Goal: Transaction & Acquisition: Purchase product/service

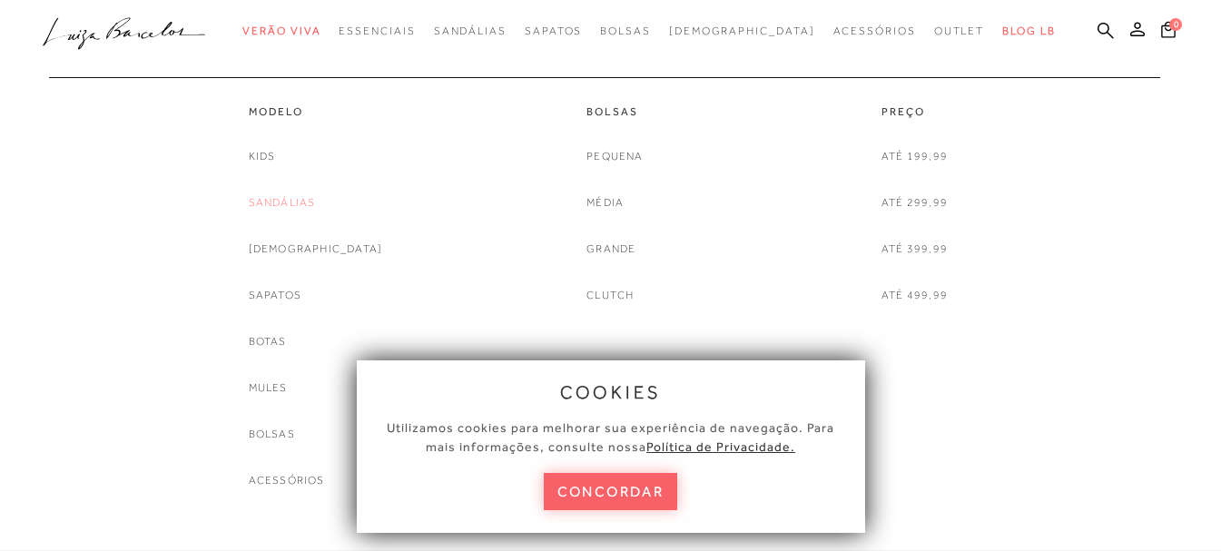
click at [316, 201] on link "Sandálias" at bounding box center [282, 202] width 67 height 19
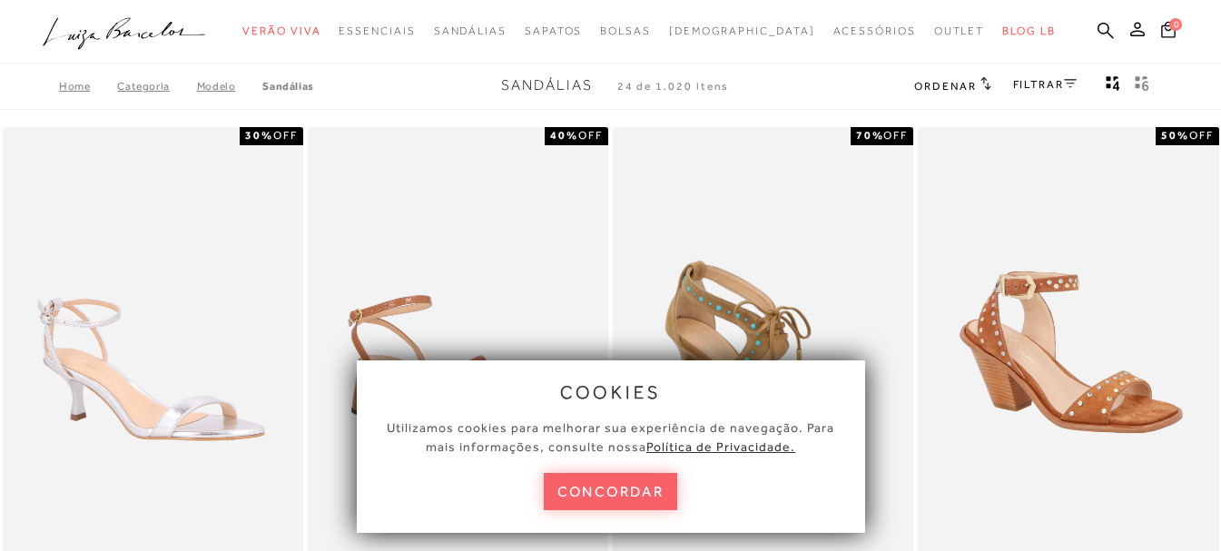
click at [1056, 84] on link "FILTRAR" at bounding box center [1045, 84] width 64 height 13
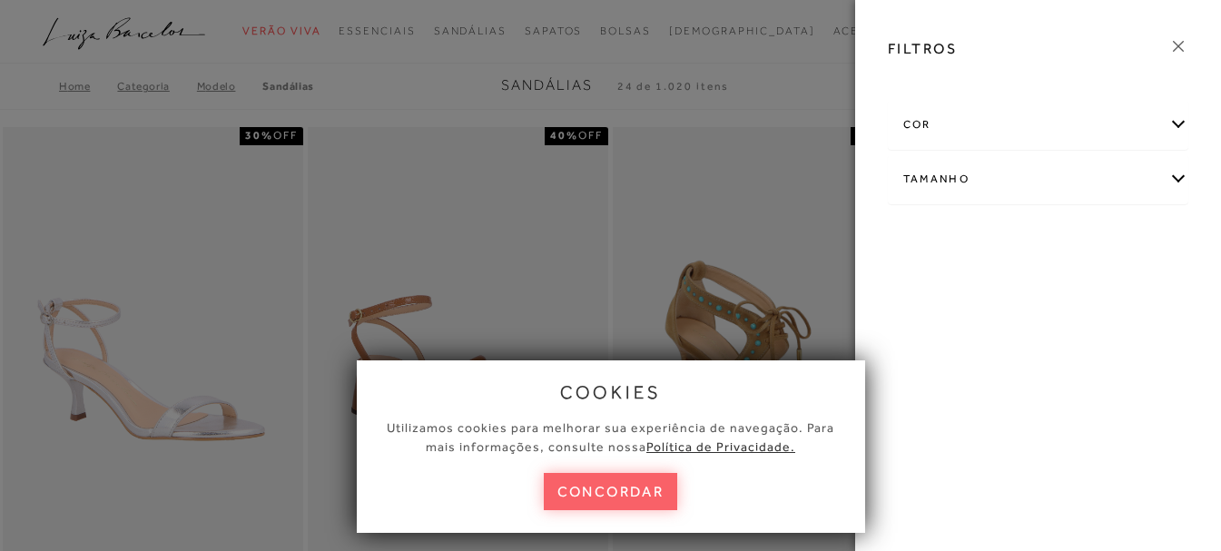
click at [1015, 125] on div "cor" at bounding box center [1037, 125] width 299 height 48
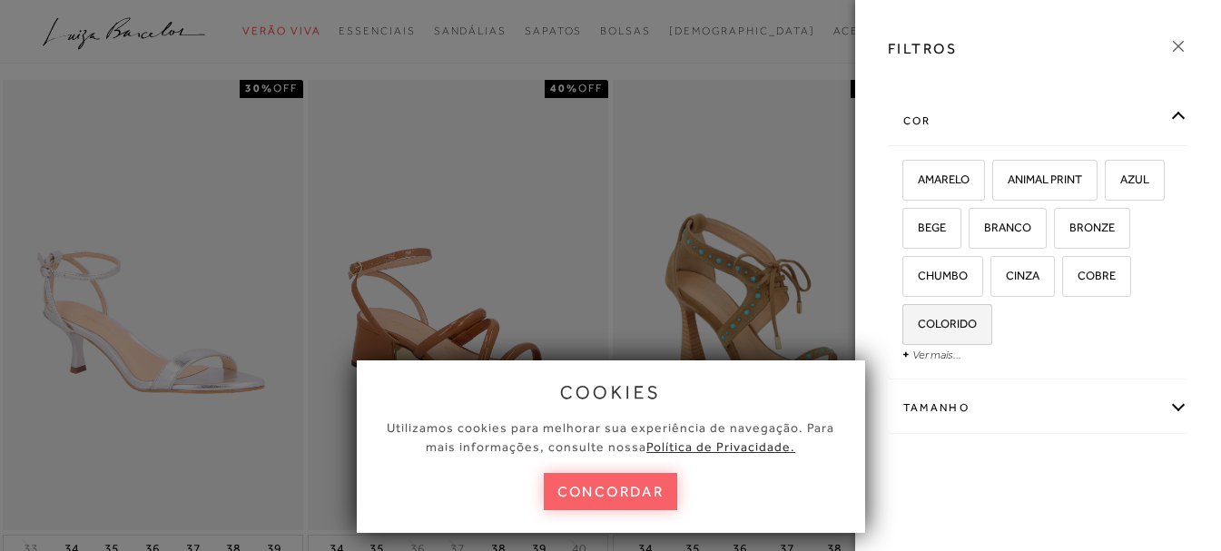
scroll to position [91, 0]
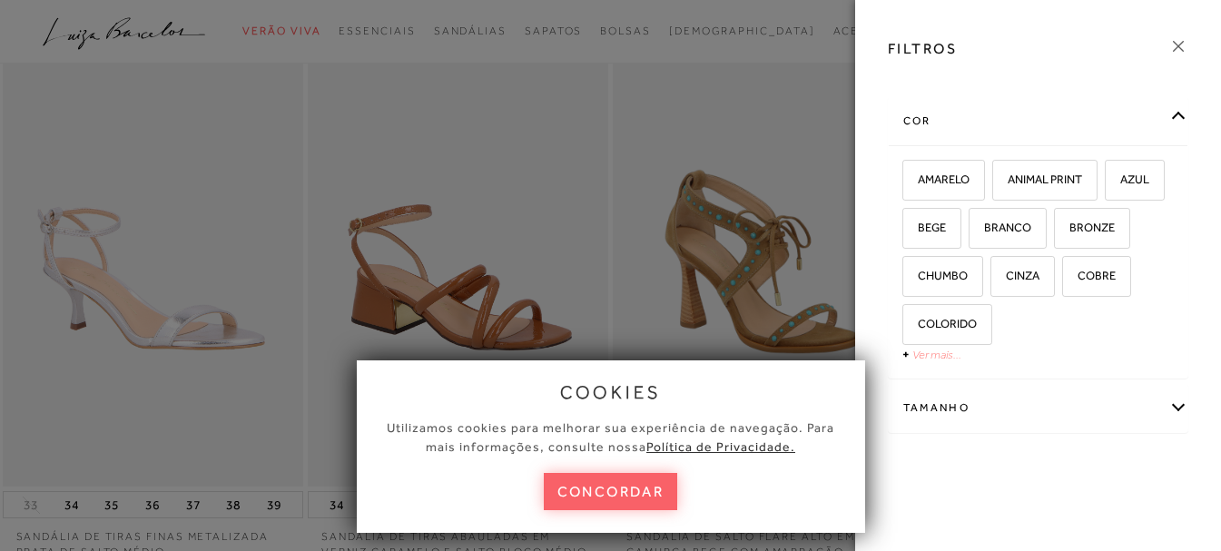
click at [947, 354] on link "Ver mais..." at bounding box center [936, 355] width 49 height 14
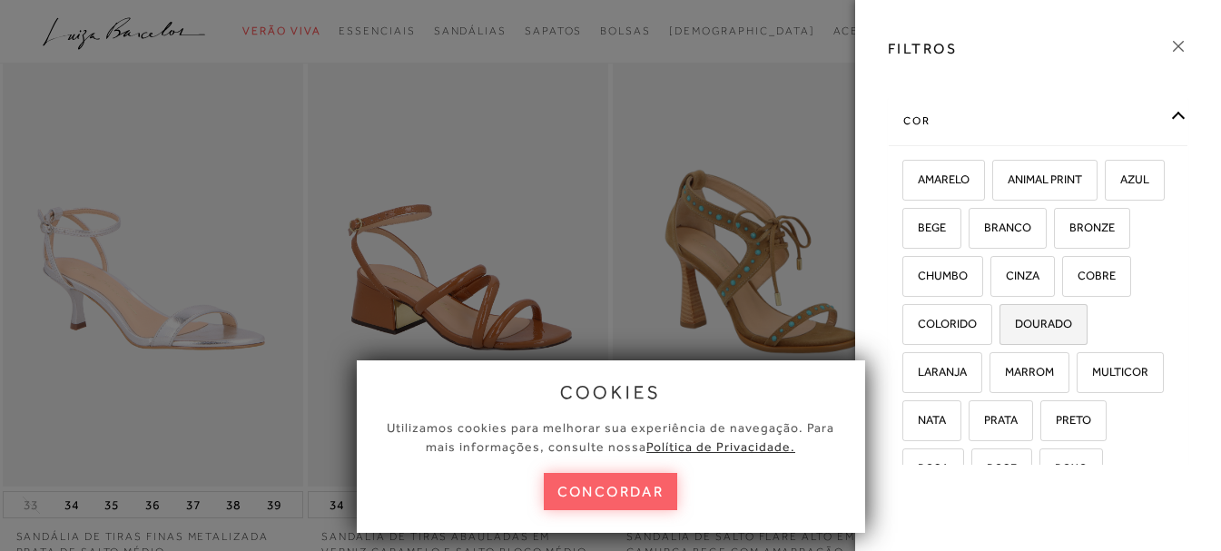
click at [1001, 330] on span "DOURADO" at bounding box center [1036, 324] width 71 height 14
click at [996, 336] on input "DOURADO" at bounding box center [1005, 327] width 18 height 18
checkbox input "true"
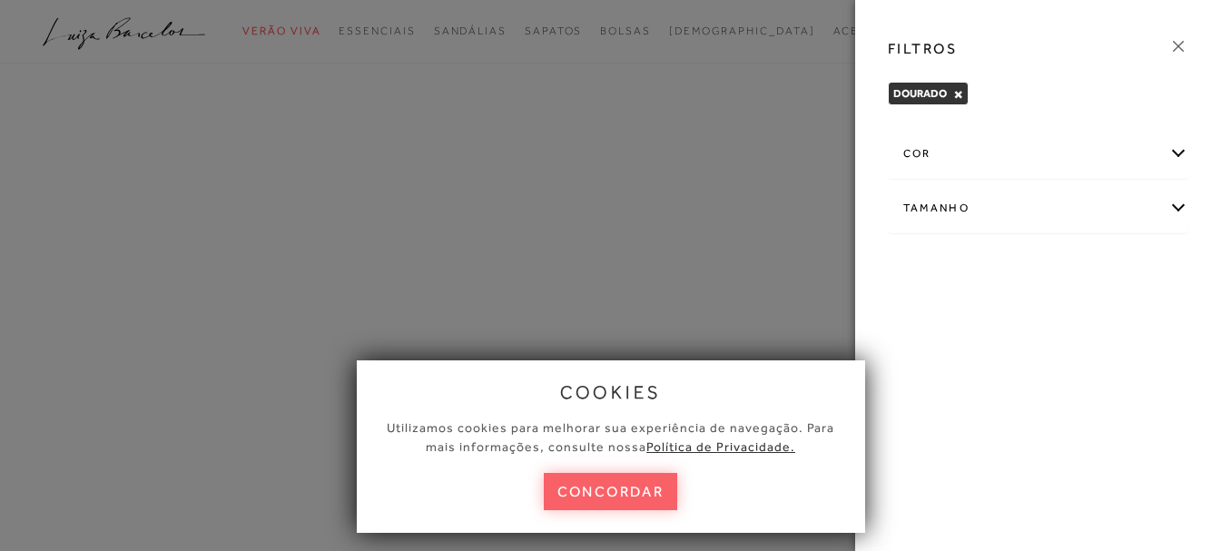
click at [1185, 44] on icon at bounding box center [1178, 46] width 20 height 20
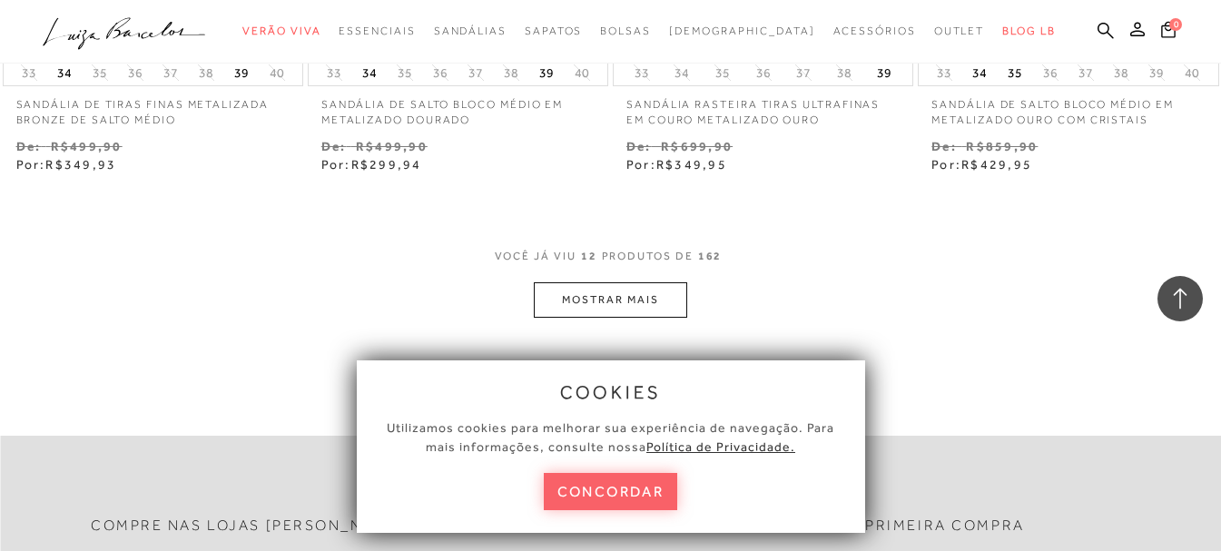
scroll to position [1815, 0]
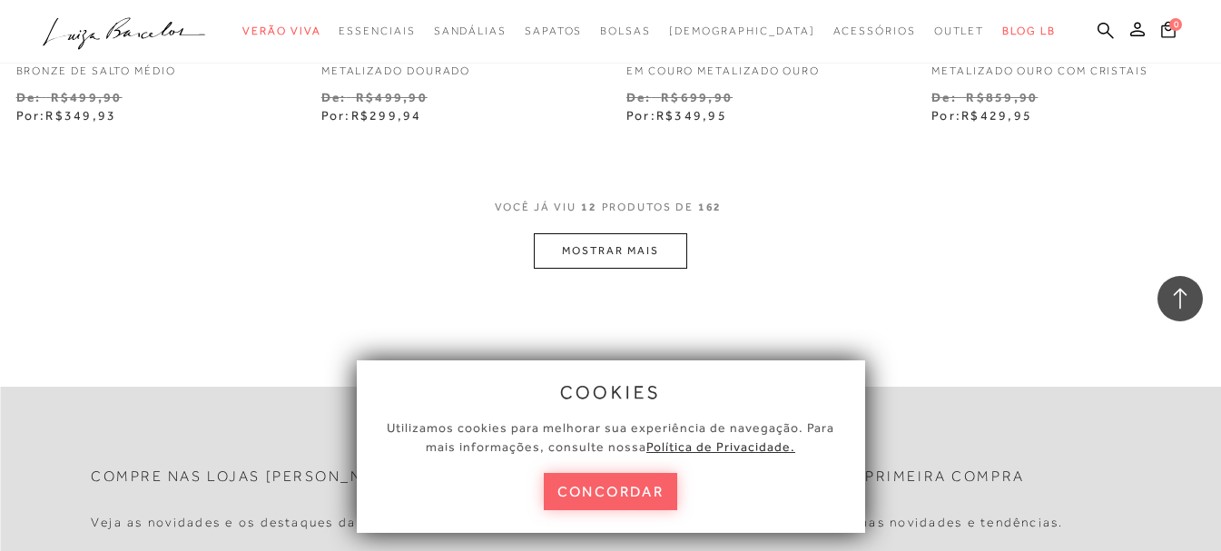
click at [679, 240] on button "MOSTRAR MAIS" at bounding box center [610, 250] width 152 height 35
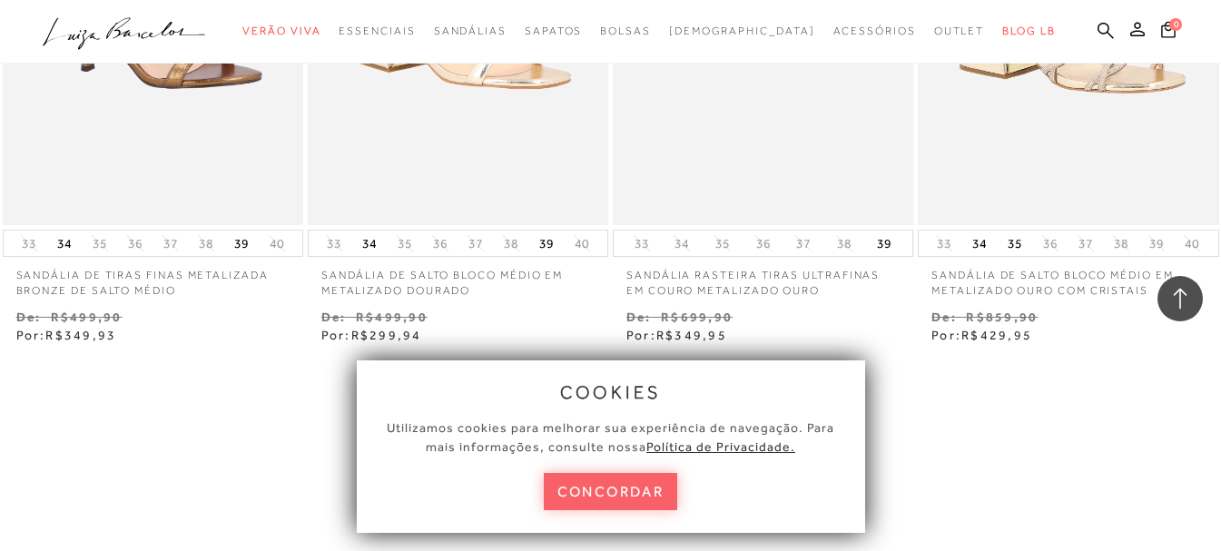
scroll to position [1937, 0]
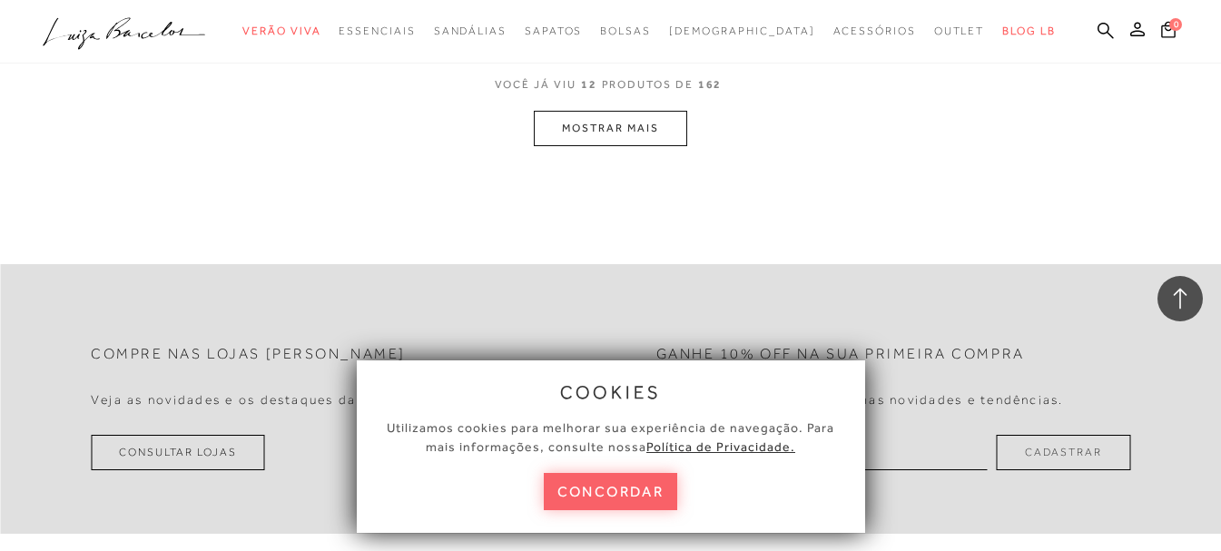
click at [662, 117] on button "MOSTRAR MAIS" at bounding box center [610, 128] width 152 height 35
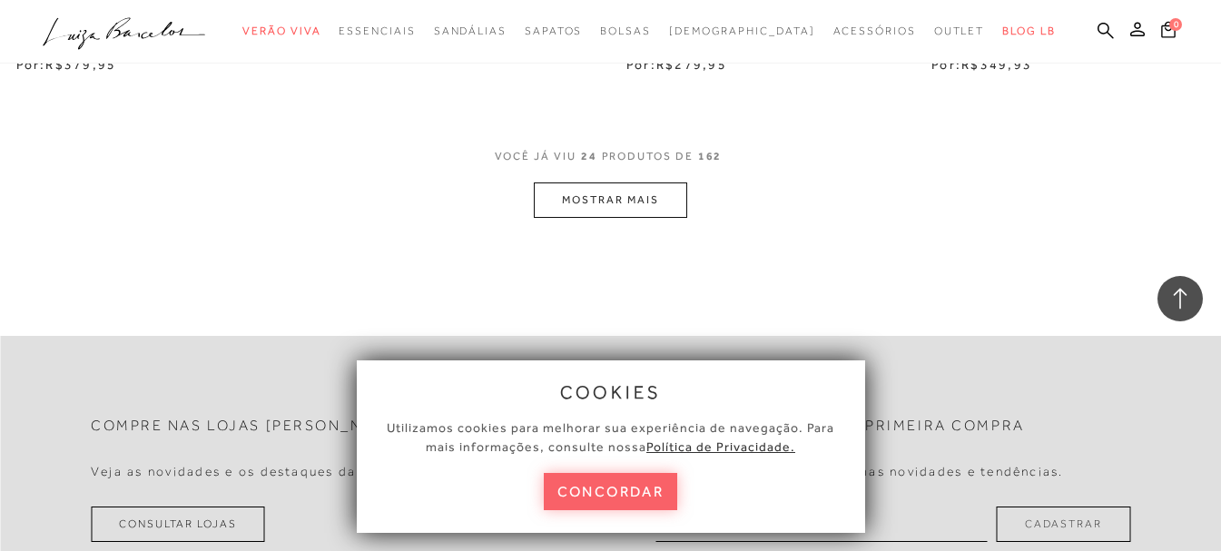
scroll to position [3626, 0]
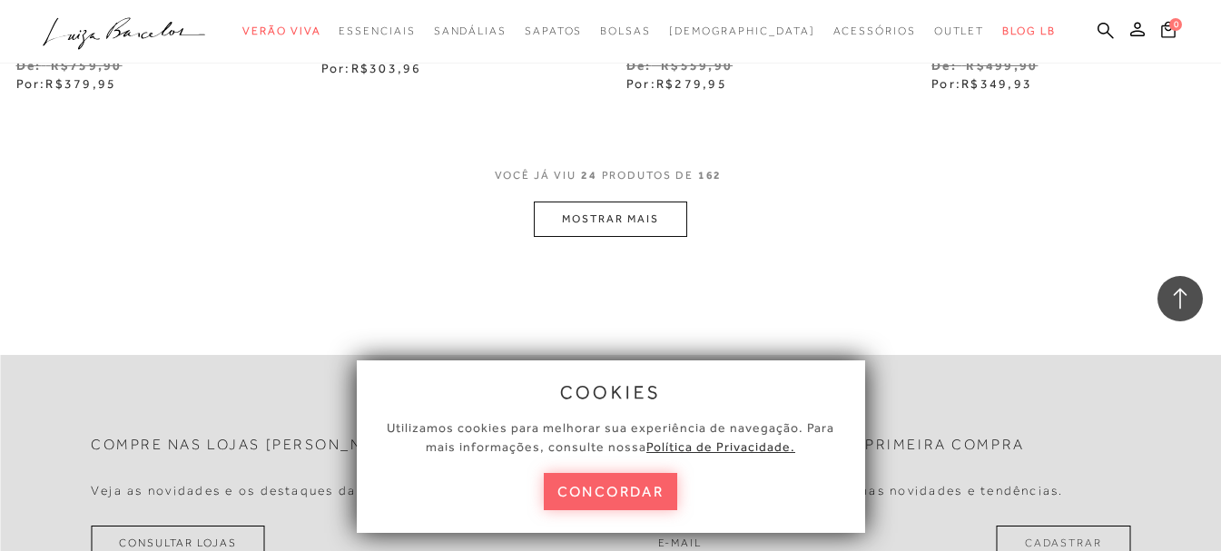
click at [636, 201] on button "MOSTRAR MAIS" at bounding box center [610, 218] width 152 height 35
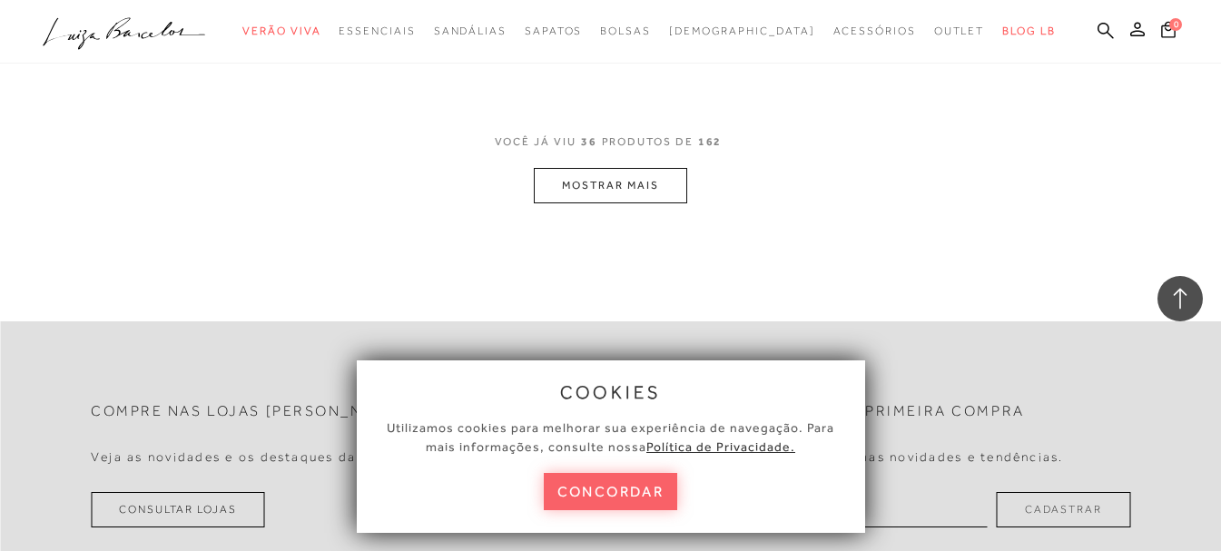
scroll to position [5441, 0]
click at [639, 166] on button "MOSTRAR MAIS" at bounding box center [610, 183] width 152 height 35
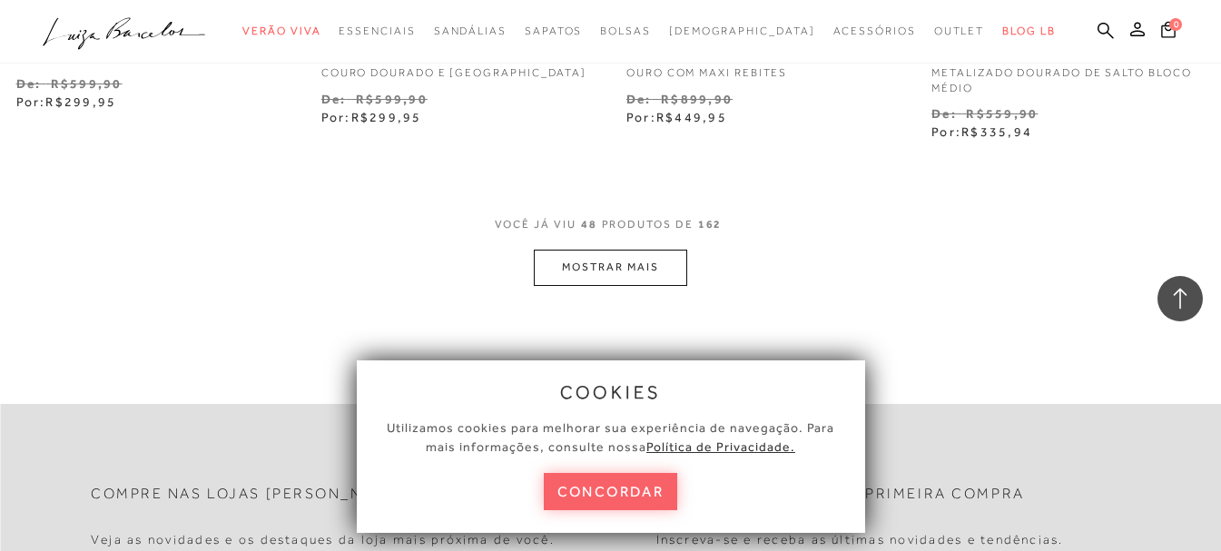
scroll to position [7166, 0]
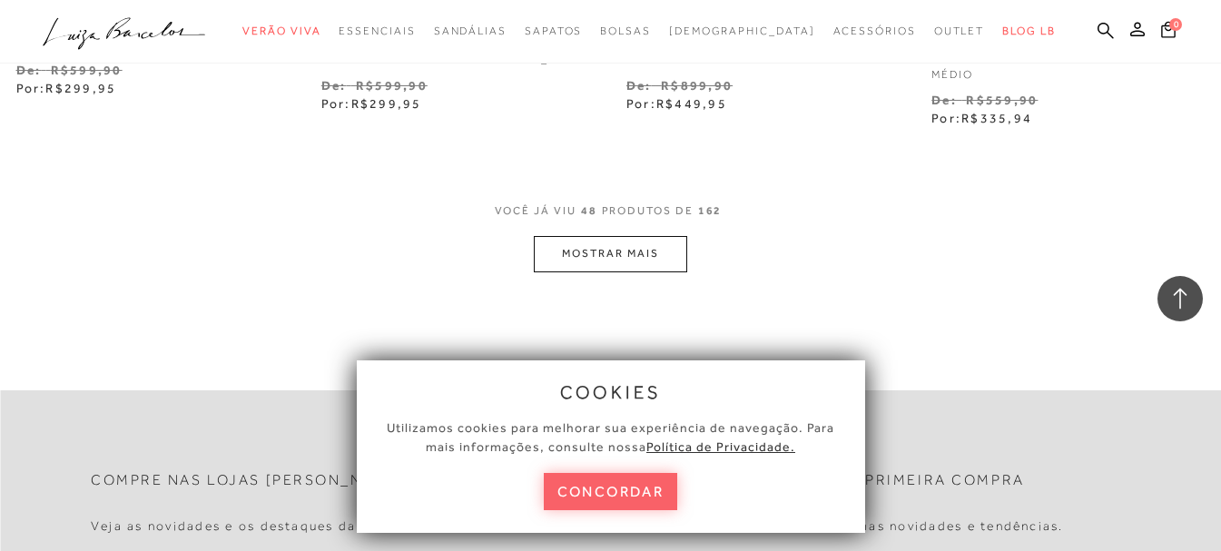
click at [614, 242] on button "MOSTRAR MAIS" at bounding box center [610, 253] width 152 height 35
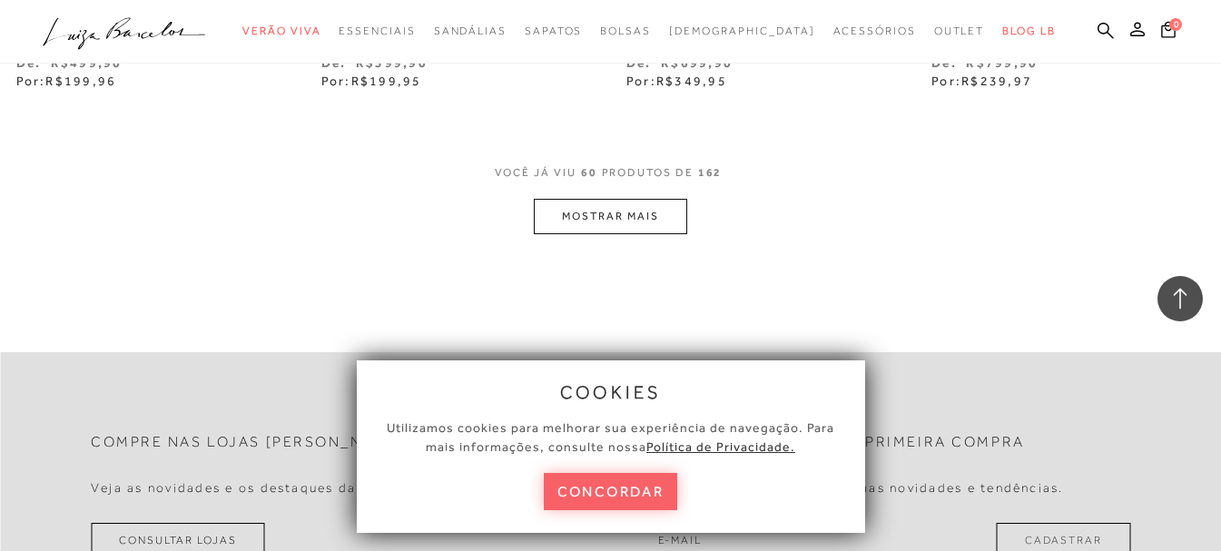
scroll to position [8980, 0]
